Goal: Task Accomplishment & Management: Use online tool/utility

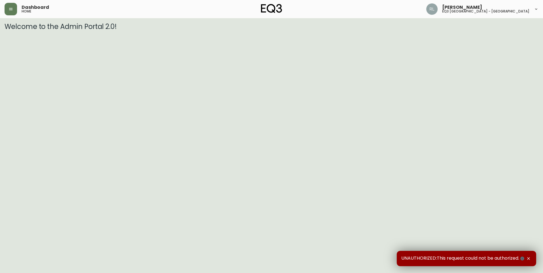
click at [531, 258] on button "button" at bounding box center [528, 258] width 6 height 6
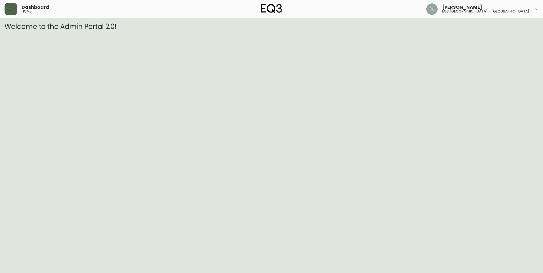
click at [6, 4] on button "button" at bounding box center [11, 9] width 12 height 12
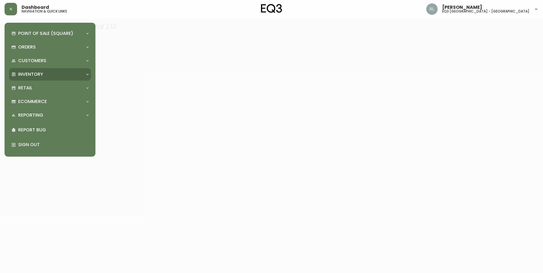
click at [30, 72] on p "Inventory" at bounding box center [30, 74] width 25 height 6
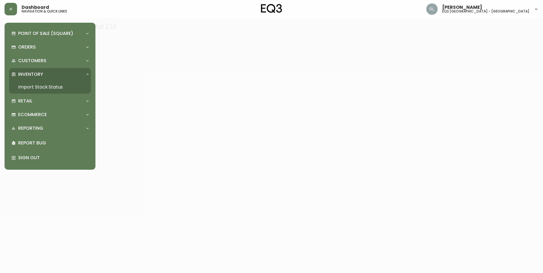
click at [36, 86] on link "Import Stock Status" at bounding box center [50, 87] width 82 height 13
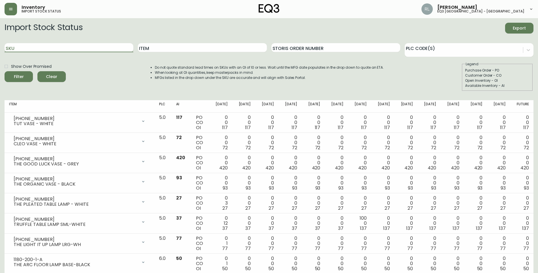
click at [61, 47] on input "SKU" at bounding box center [69, 47] width 129 height 9
type input "v"
paste input "[PHONE_NUMBER]"
type input "[PHONE_NUMBER]"
click at [5, 71] on button "Filter" at bounding box center [19, 76] width 28 height 11
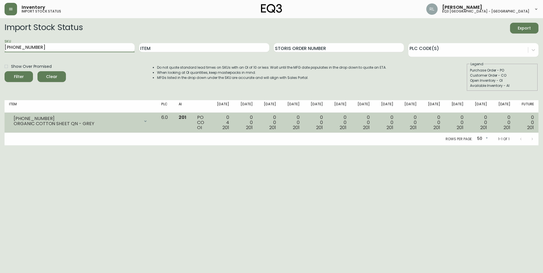
click at [148, 122] on icon at bounding box center [145, 121] width 5 height 5
